Goal: Task Accomplishment & Management: Complete application form

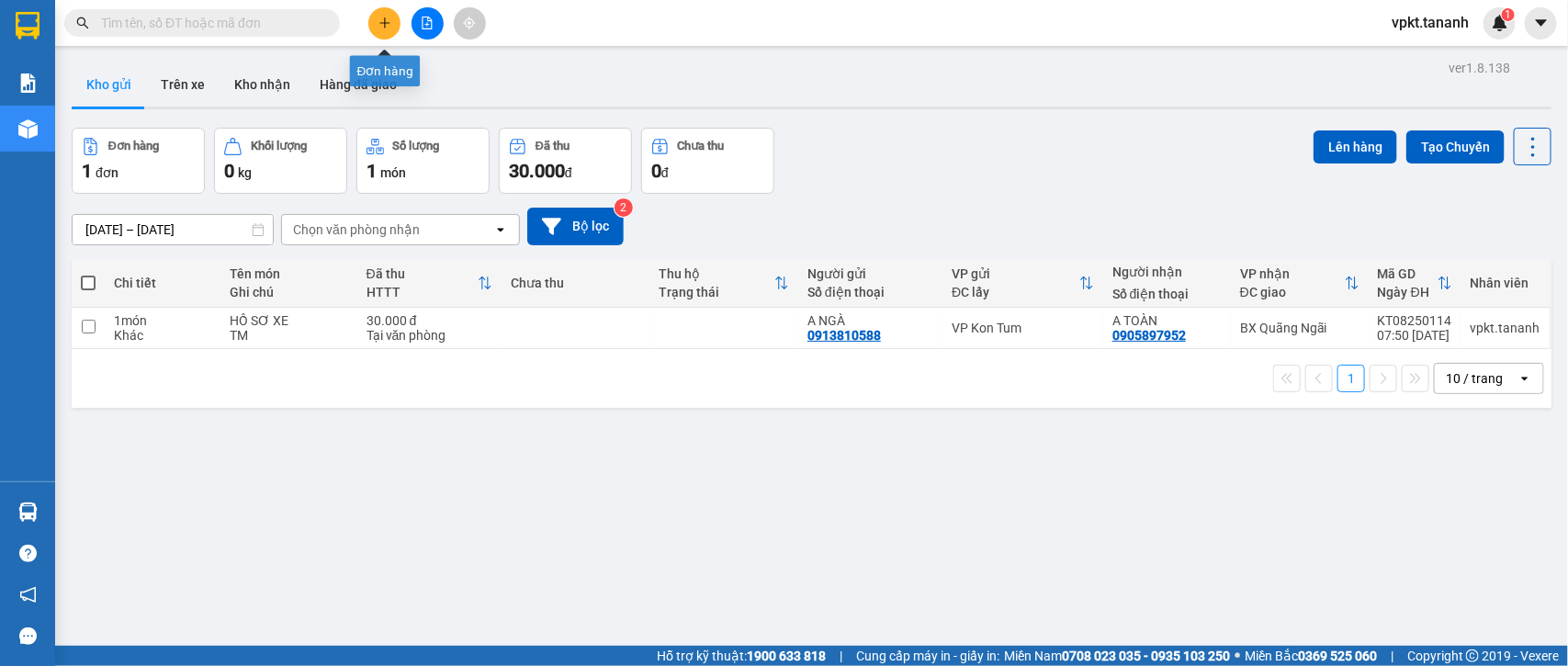
click at [392, 28] on button at bounding box center [384, 23] width 32 height 32
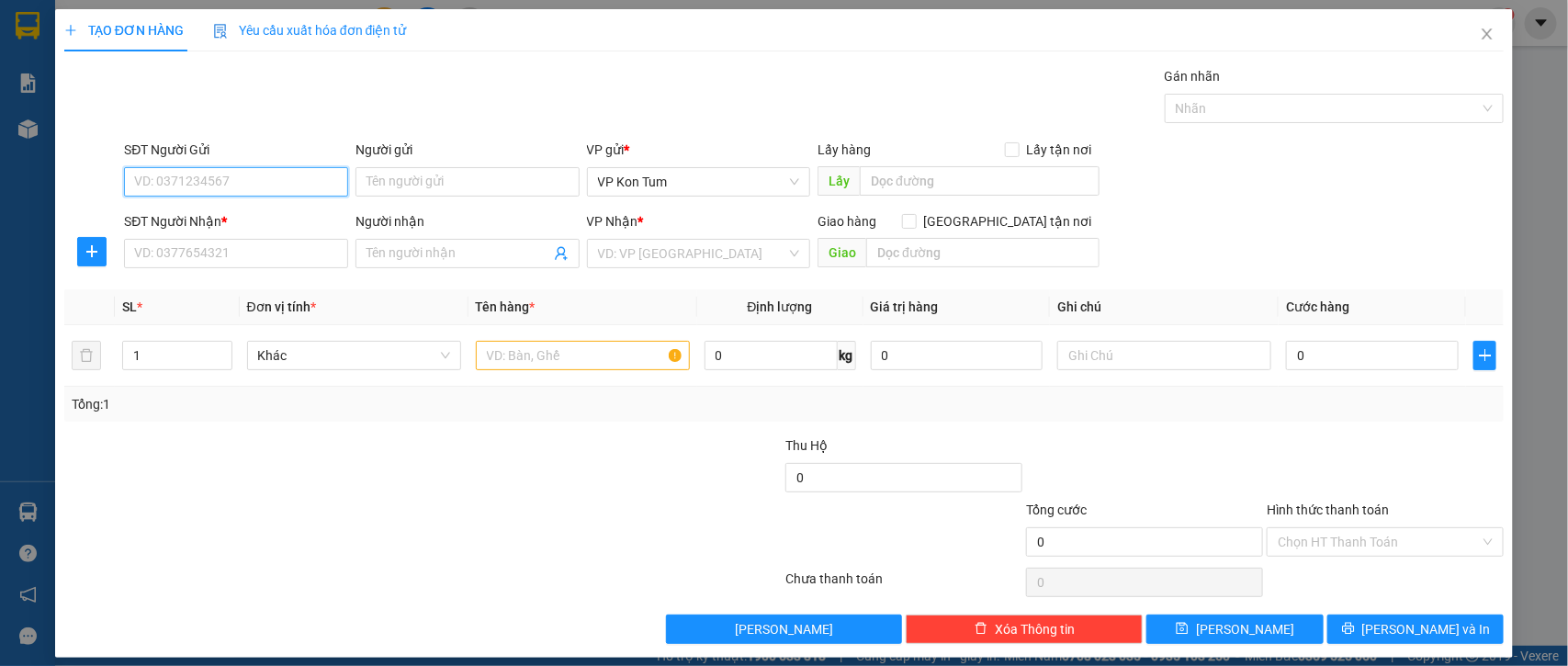
click at [283, 170] on input "SĐT Người Gửi" at bounding box center [236, 182] width 224 height 30
type input "0856891331"
click at [484, 182] on input "Người gửi" at bounding box center [467, 182] width 224 height 30
type input "A . ĐOÀN"
click at [150, 237] on div "SĐT Người Nhận *" at bounding box center [236, 225] width 224 height 28
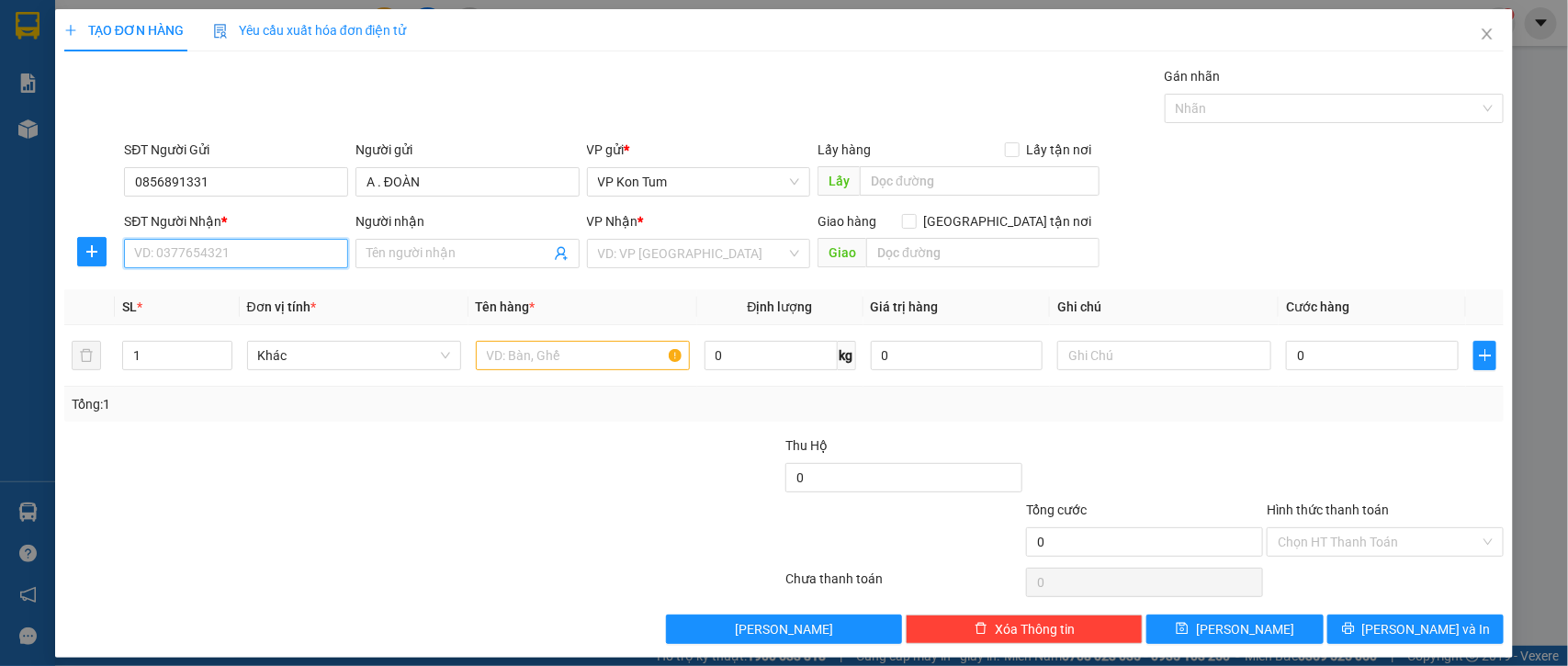
click at [153, 248] on input "SĐT Người Nhận *" at bounding box center [236, 253] width 224 height 30
type input "0909988259"
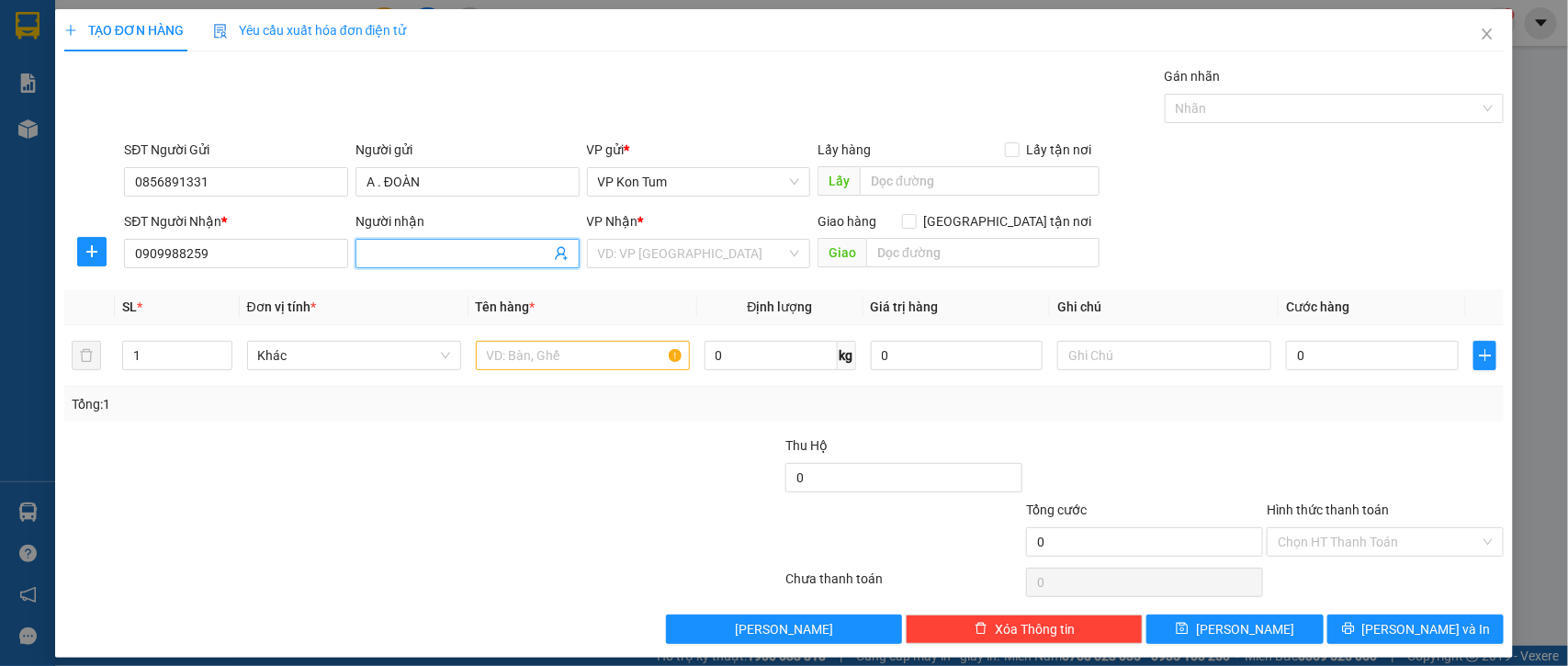
click at [494, 248] on input "Người nhận" at bounding box center [458, 253] width 184 height 20
type input "A HUẤN"
click at [617, 259] on input "search" at bounding box center [692, 253] width 190 height 28
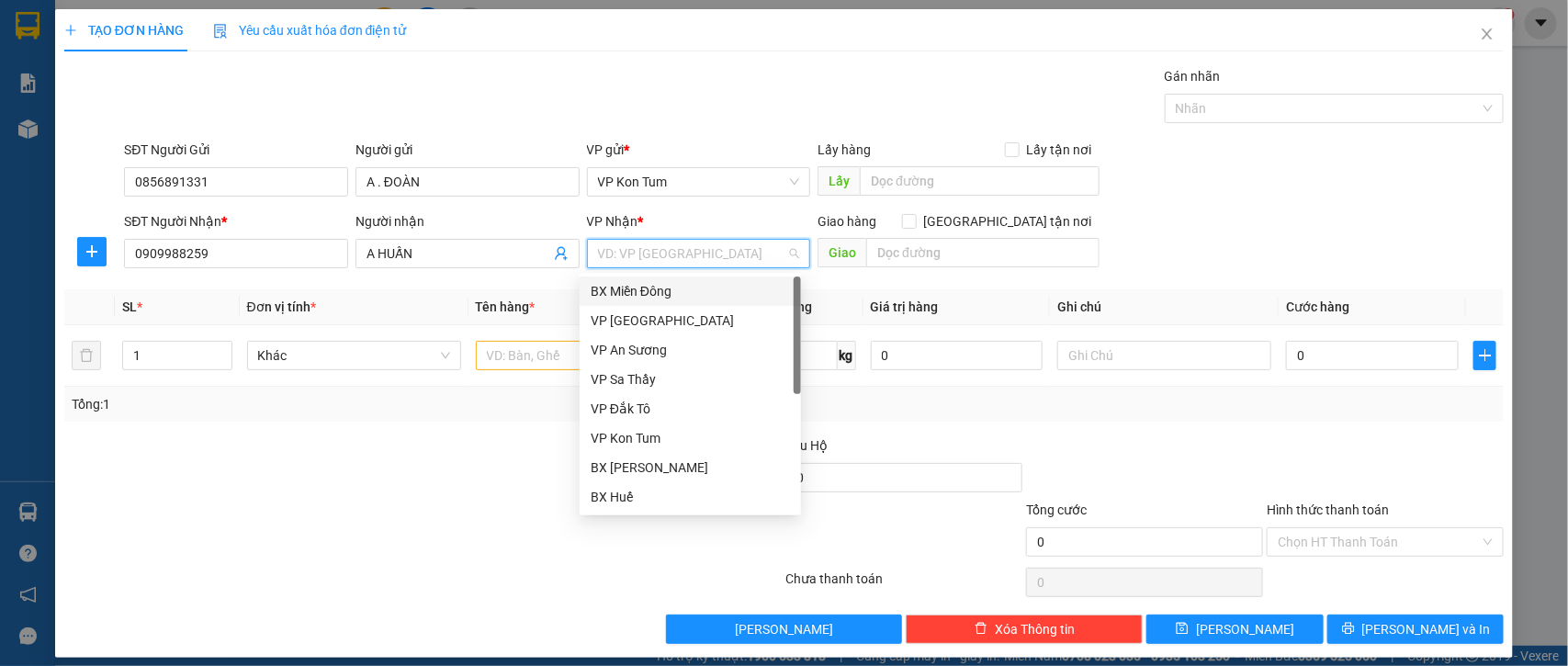
click at [678, 285] on div "BX Miền Đông" at bounding box center [690, 291] width 199 height 20
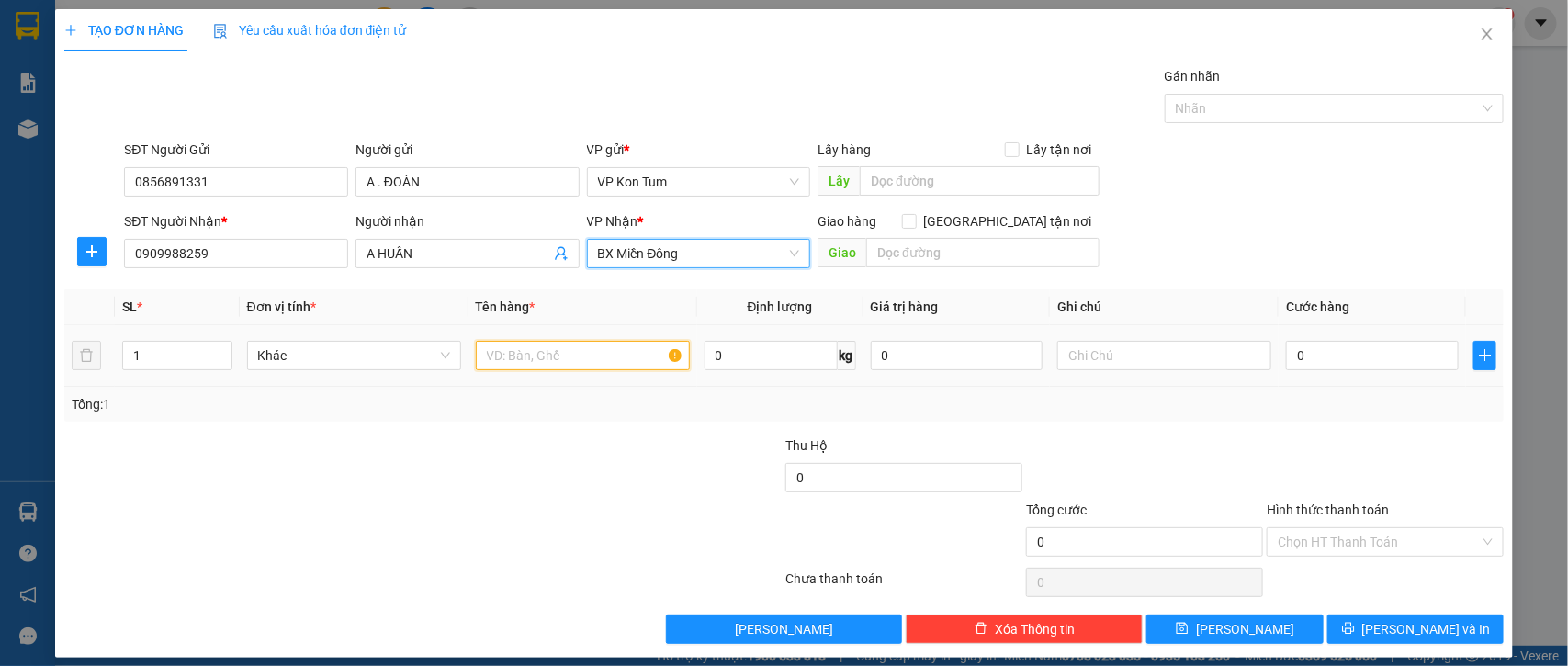
click at [522, 358] on input "text" at bounding box center [582, 355] width 214 height 30
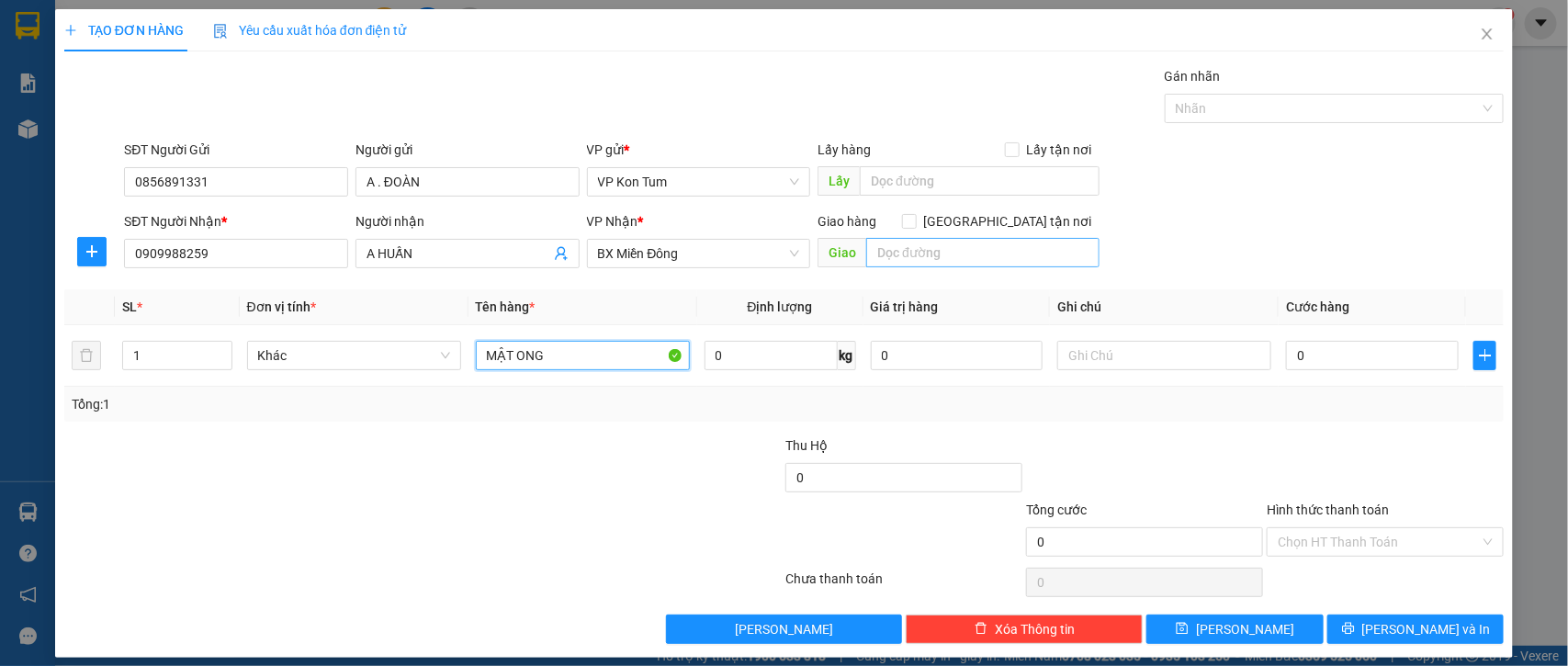
type input "MẬT ONG"
click at [936, 254] on input "text" at bounding box center [983, 252] width 233 height 30
type input "GTN/CR/70K/Q1"
click at [1297, 360] on input "0" at bounding box center [1372, 355] width 172 height 30
type input "5"
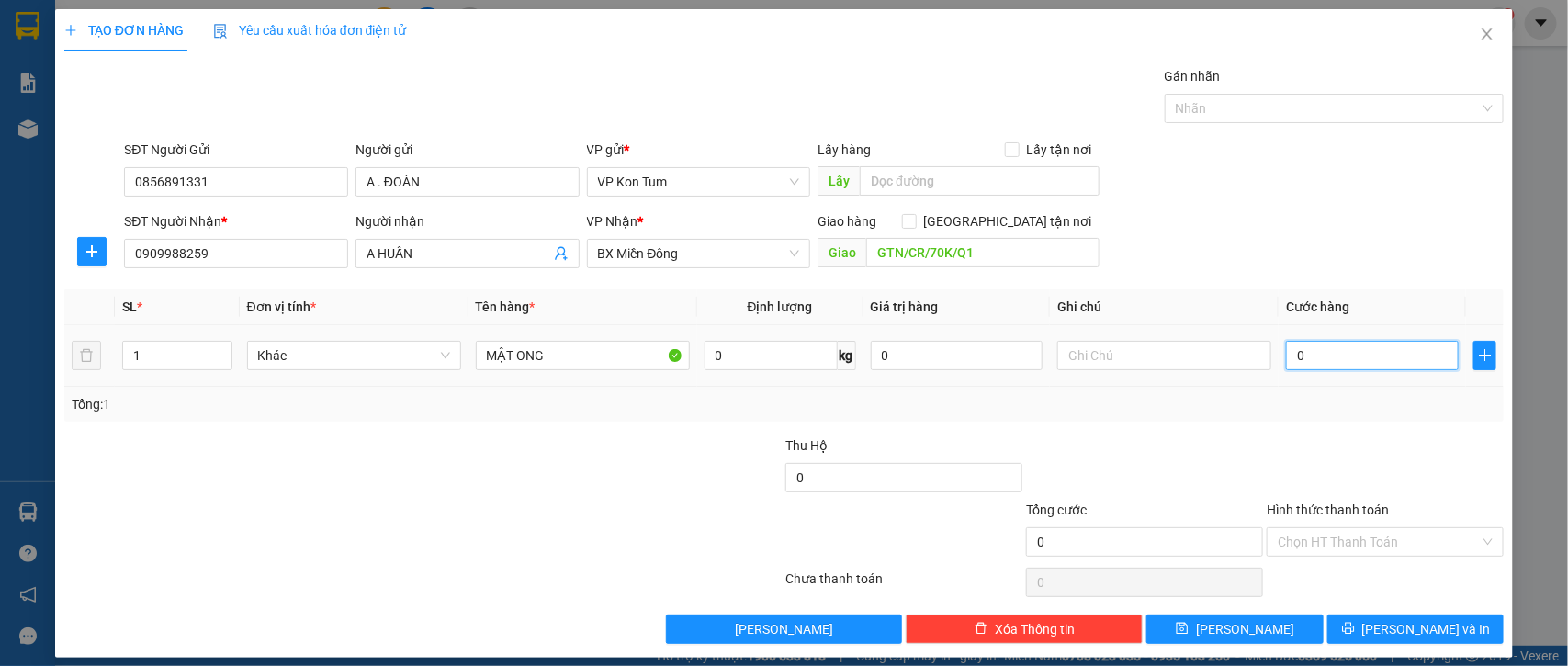
type input "5"
type input "50"
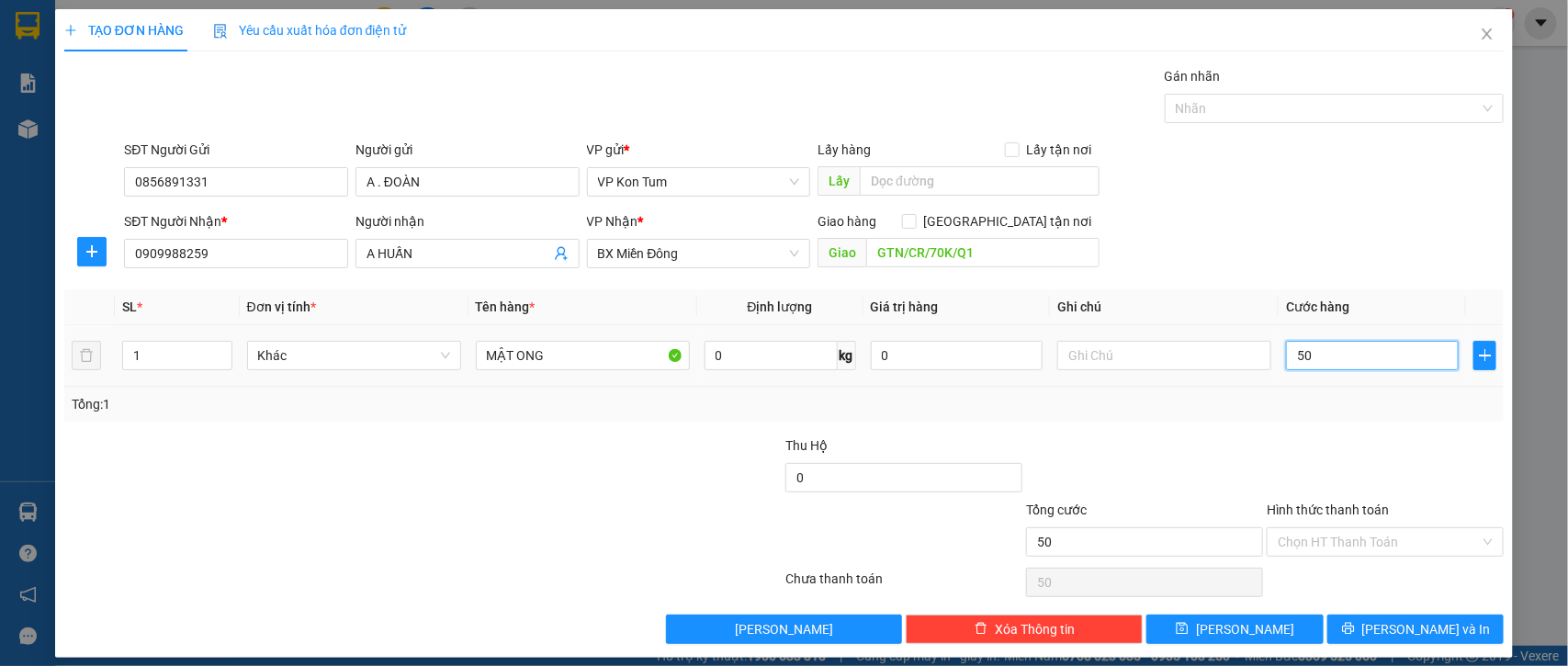
type input "500"
type input "5.000"
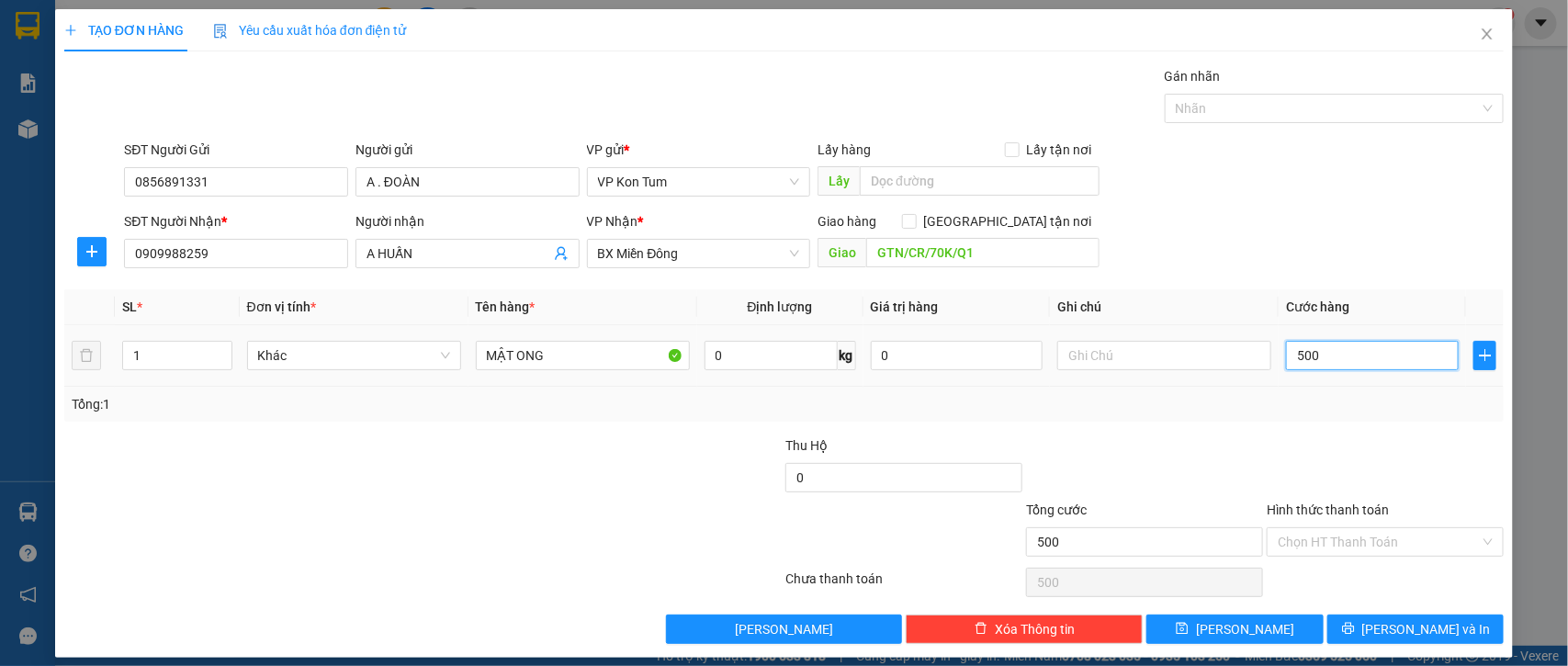
type input "5.000"
type input "50.000"
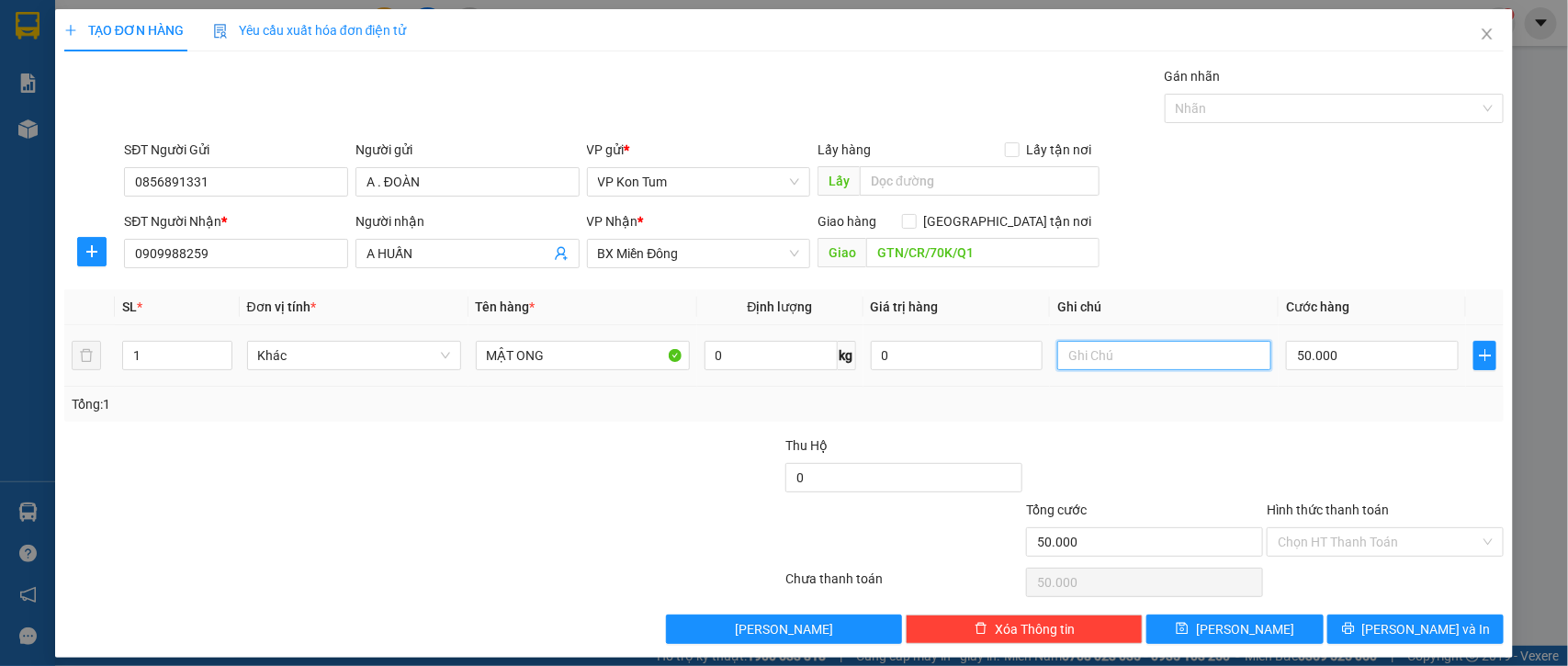
click at [1221, 364] on input "text" at bounding box center [1165, 355] width 214 height 30
type input "TM"
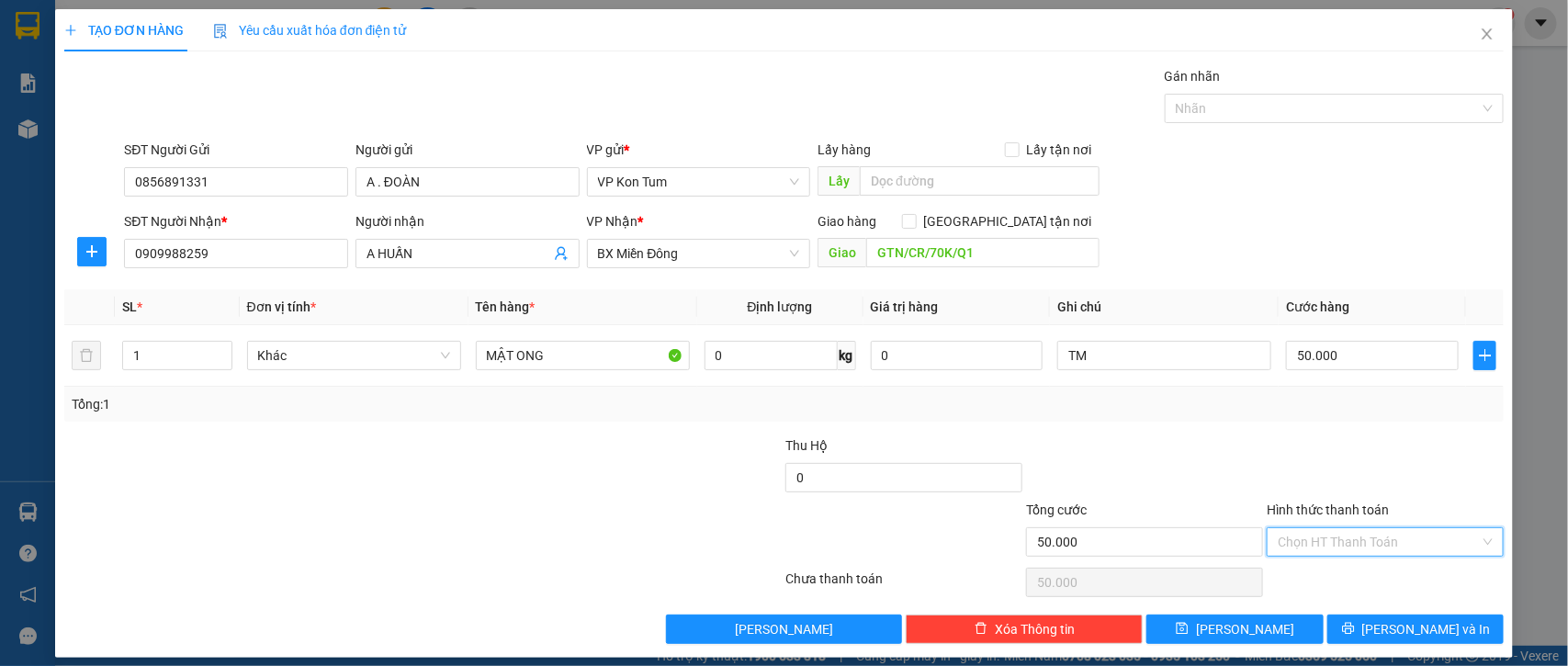
click at [1328, 550] on input "Hình thức thanh toán" at bounding box center [1379, 542] width 202 height 28
click at [1293, 415] on div "Tại văn phòng" at bounding box center [1369, 419] width 212 height 20
click at [1293, 415] on div "Tổng: 1" at bounding box center [784, 404] width 1441 height 35
type input "0"
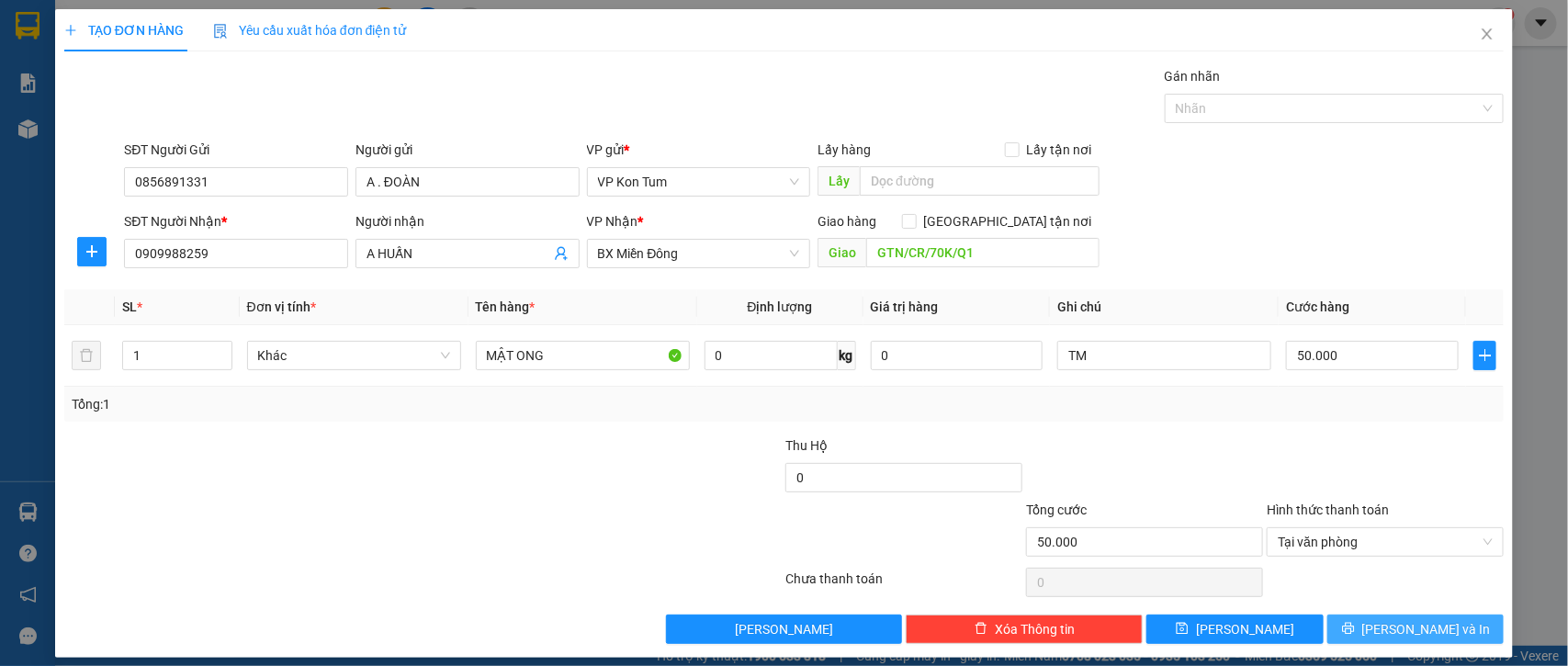
click at [1358, 626] on button "Lưu và In" at bounding box center [1415, 629] width 176 height 30
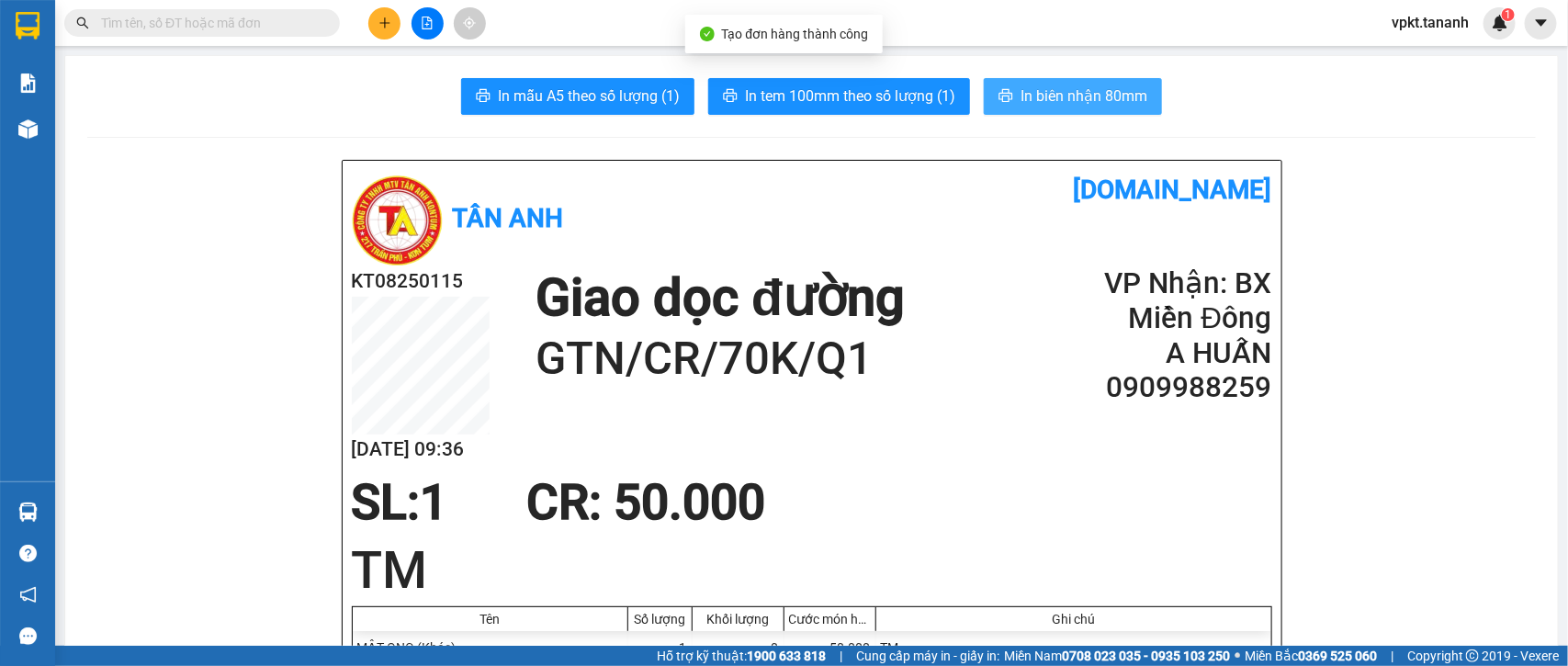
click at [1062, 94] on span "In biên nhận 80mm" at bounding box center [1084, 96] width 127 height 23
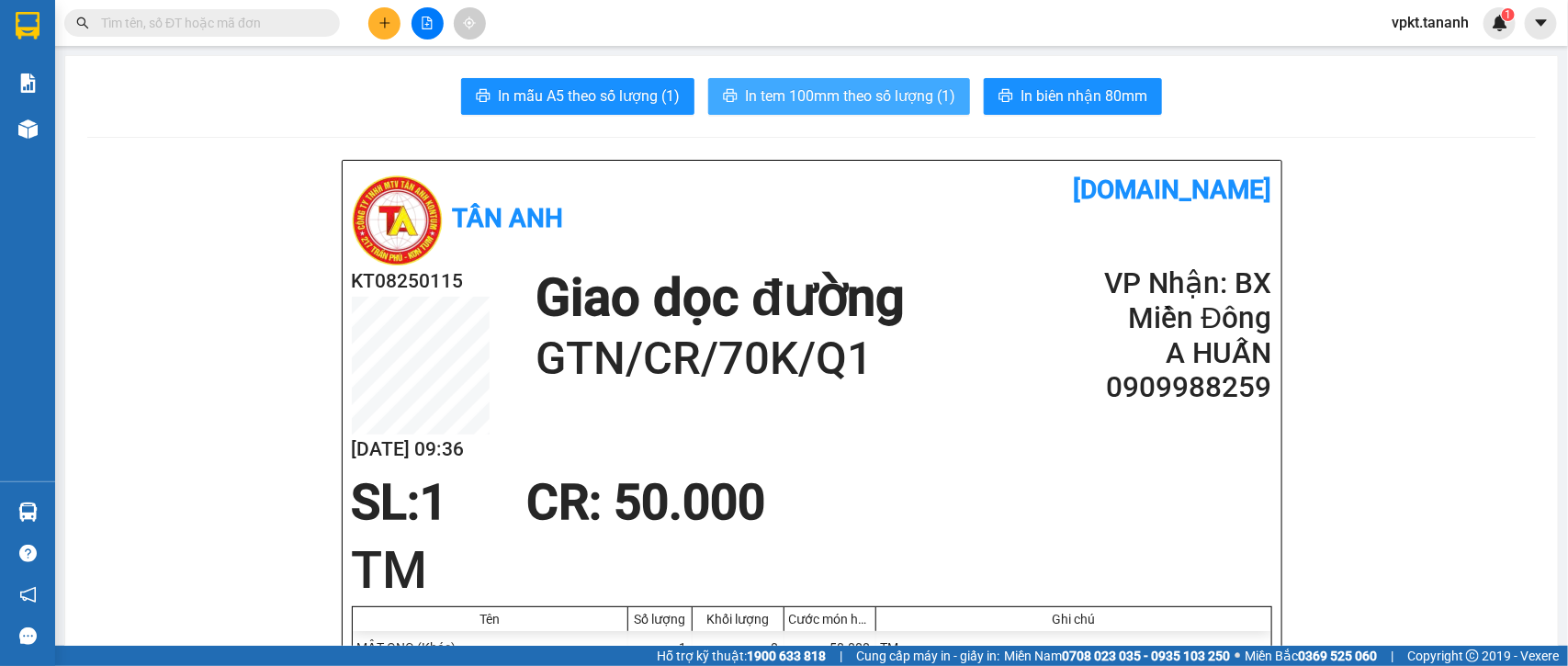
click at [910, 103] on span "In tem 100mm theo số lượng (1)" at bounding box center [850, 96] width 211 height 23
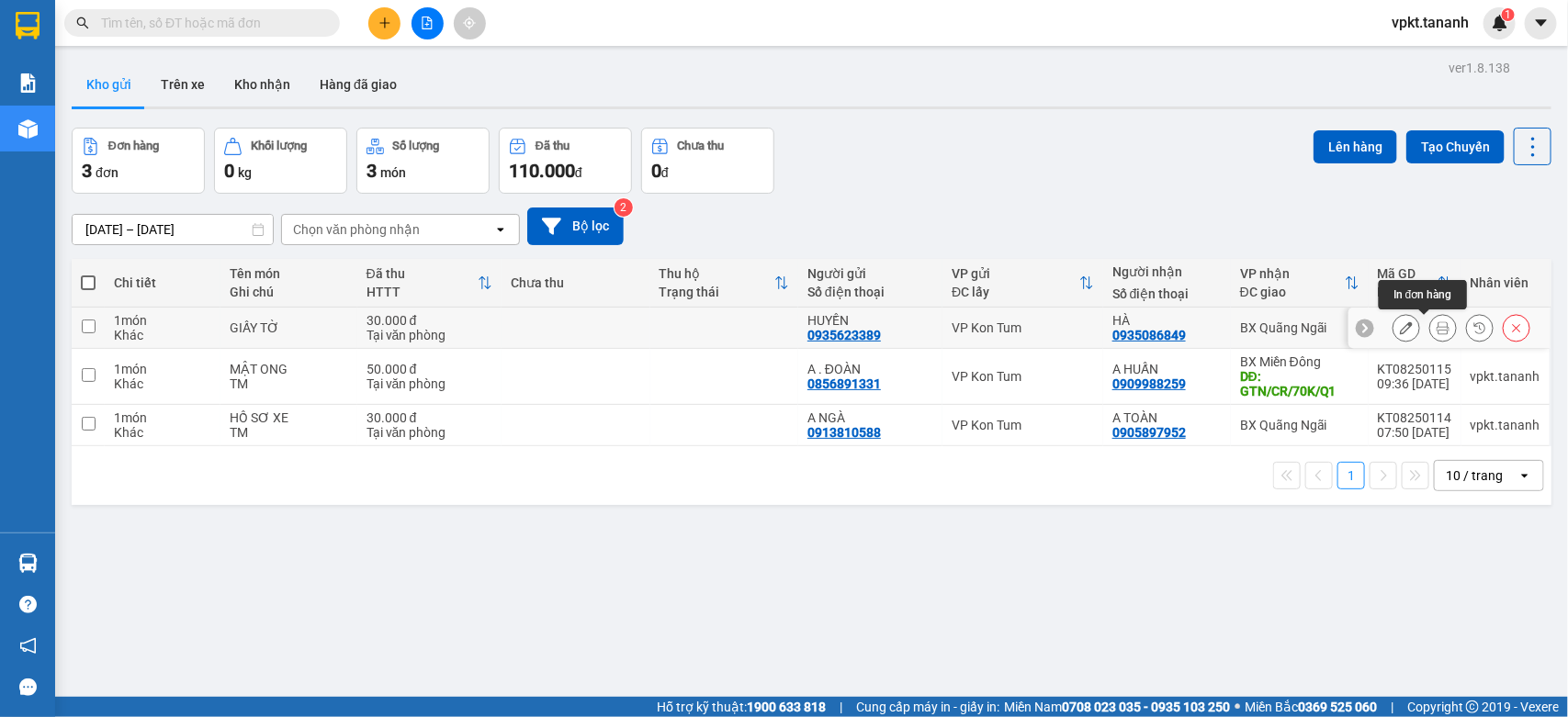
click at [1437, 333] on icon at bounding box center [1443, 327] width 13 height 13
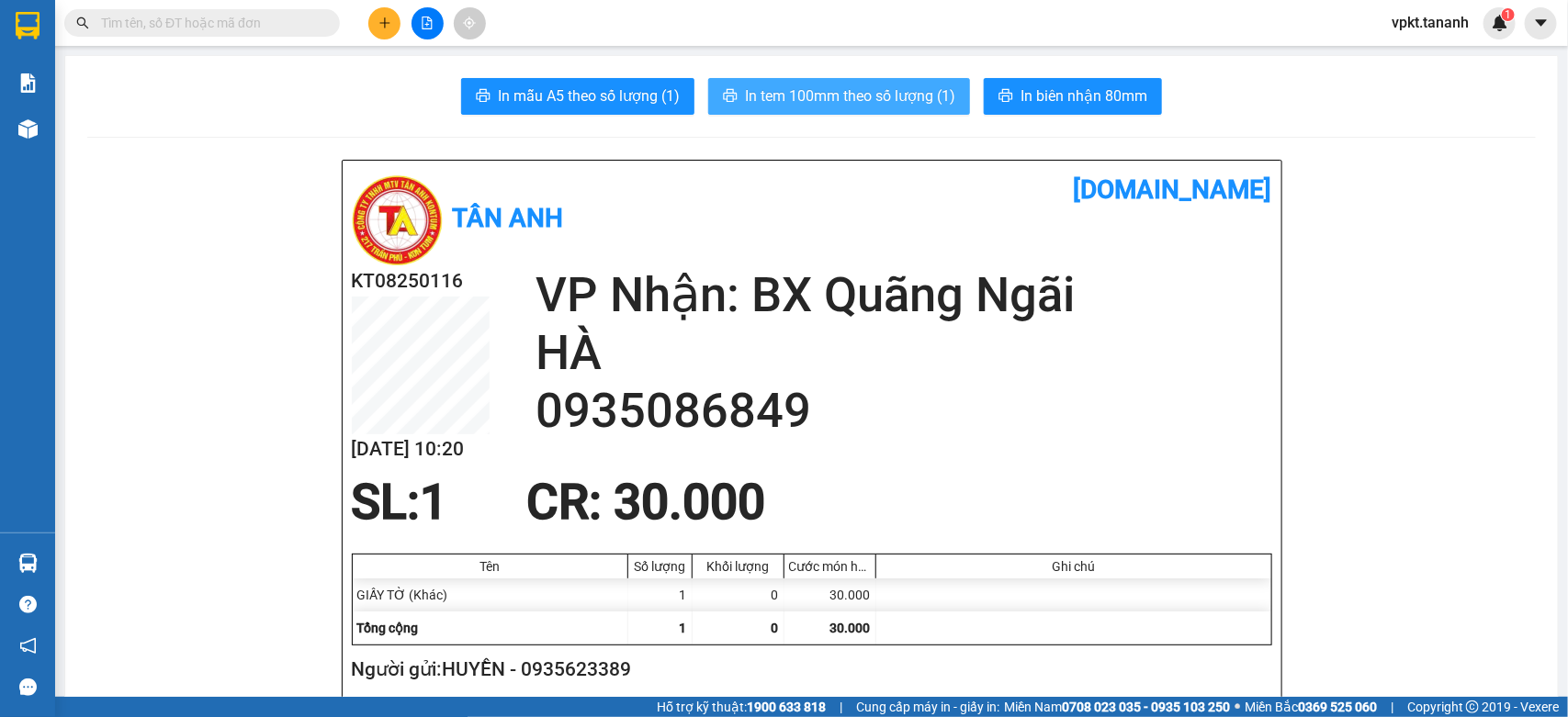
click at [857, 109] on button "In tem 100mm theo số lượng (1)" at bounding box center [839, 96] width 262 height 37
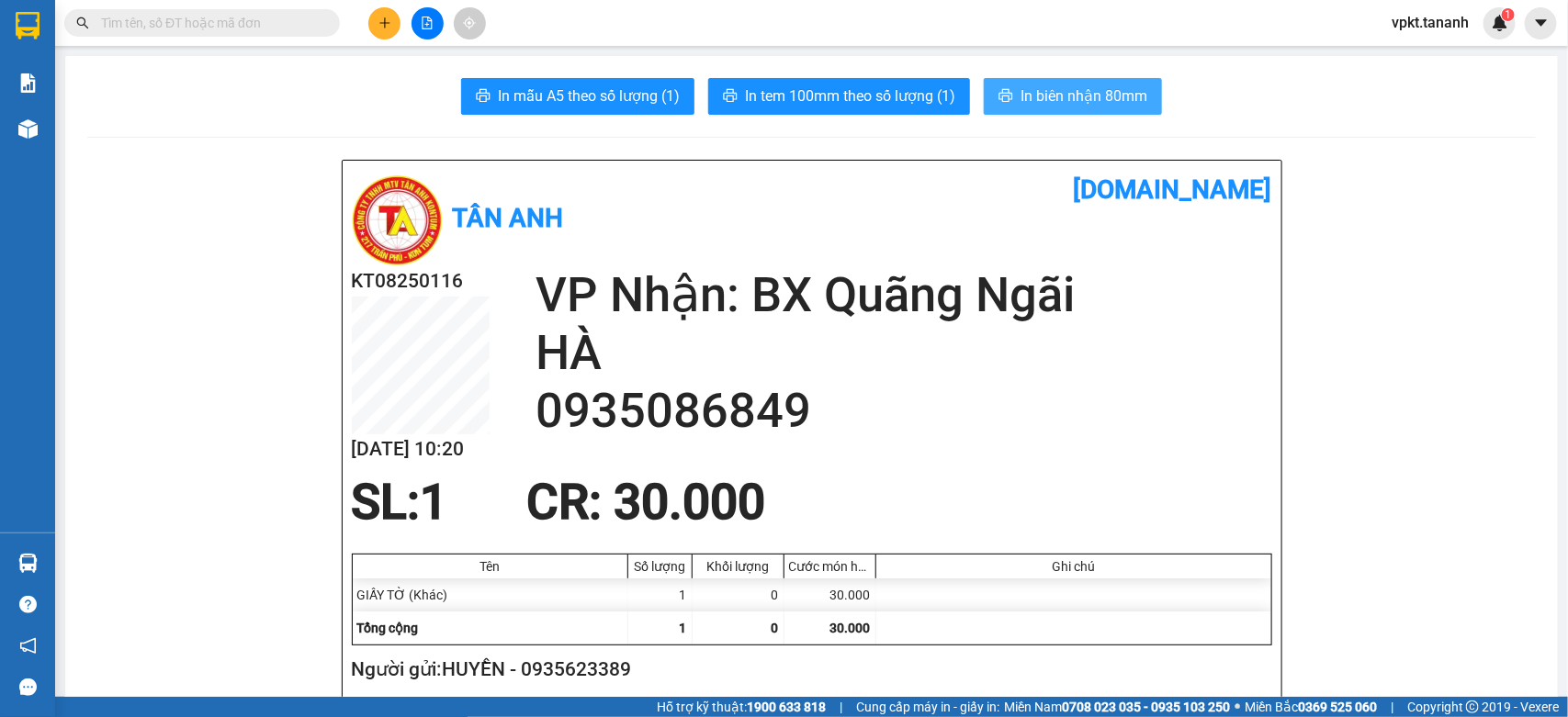
click at [1118, 109] on button "In biên nhận 80mm" at bounding box center [1072, 96] width 178 height 37
click at [1068, 90] on span "In biên nhận 80mm" at bounding box center [1084, 96] width 127 height 23
